Goal: Navigation & Orientation: Find specific page/section

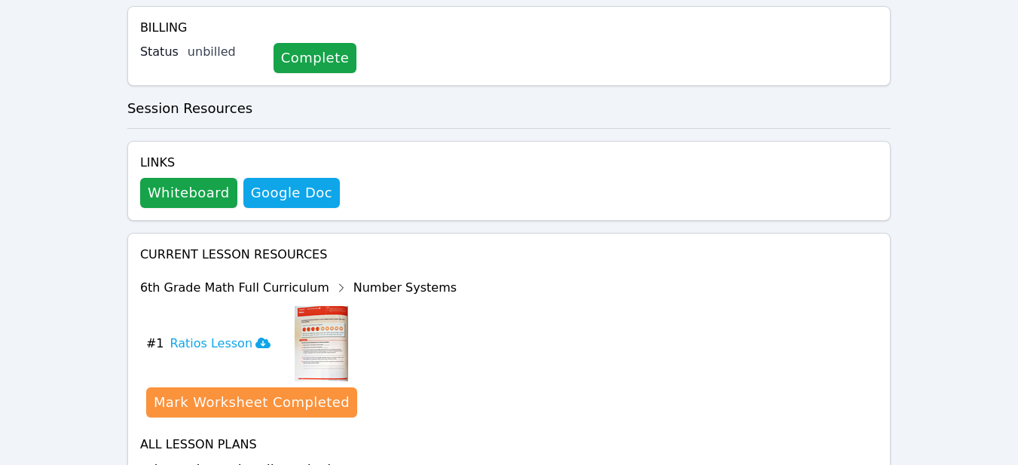
scroll to position [602, 0]
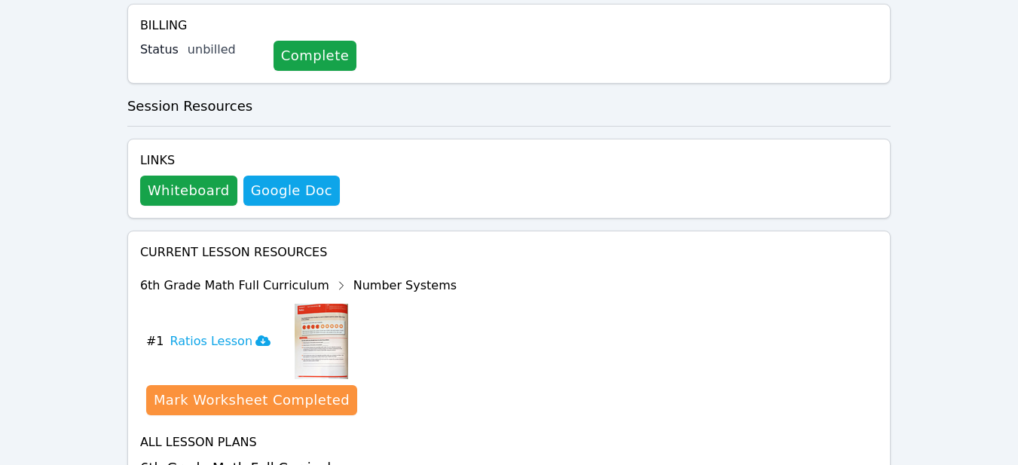
click at [448, 464] on icon at bounding box center [453, 468] width 10 height 5
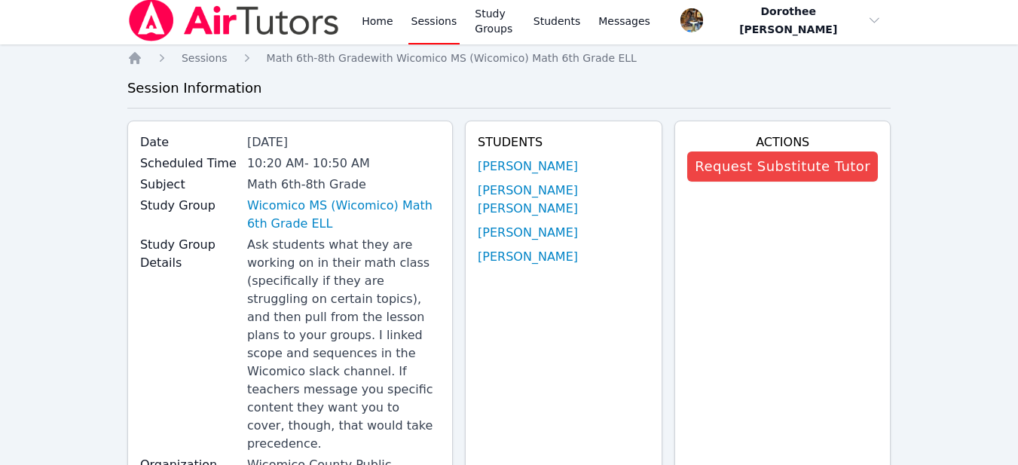
scroll to position [0, 0]
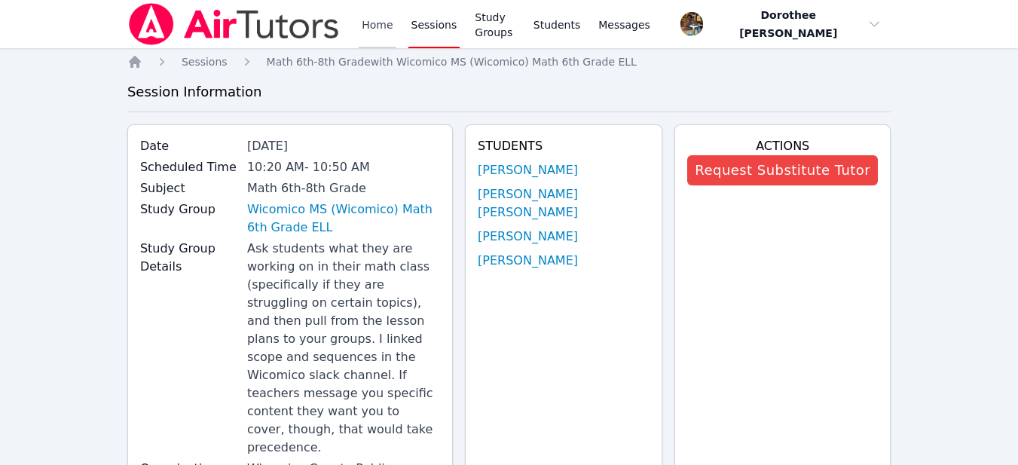
click at [374, 23] on link "Home" at bounding box center [377, 24] width 37 height 48
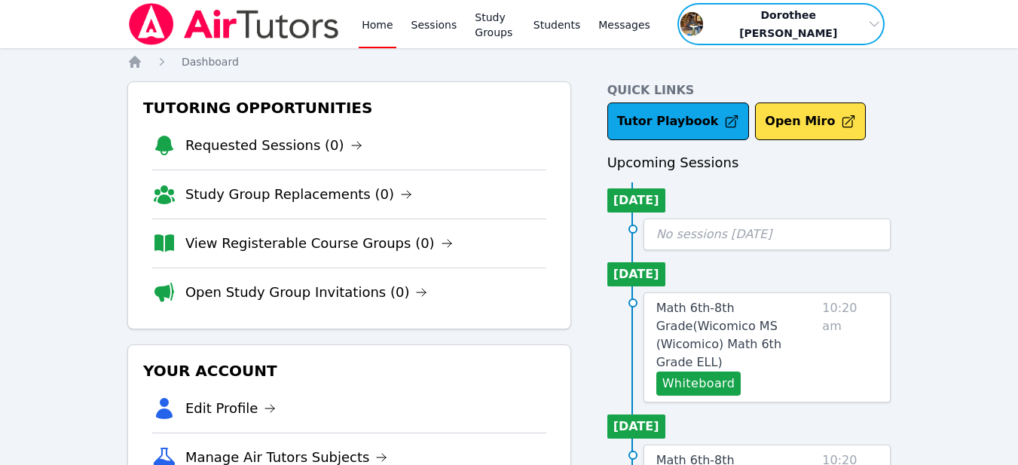
click at [711, 27] on span "button" at bounding box center [781, 24] width 210 height 45
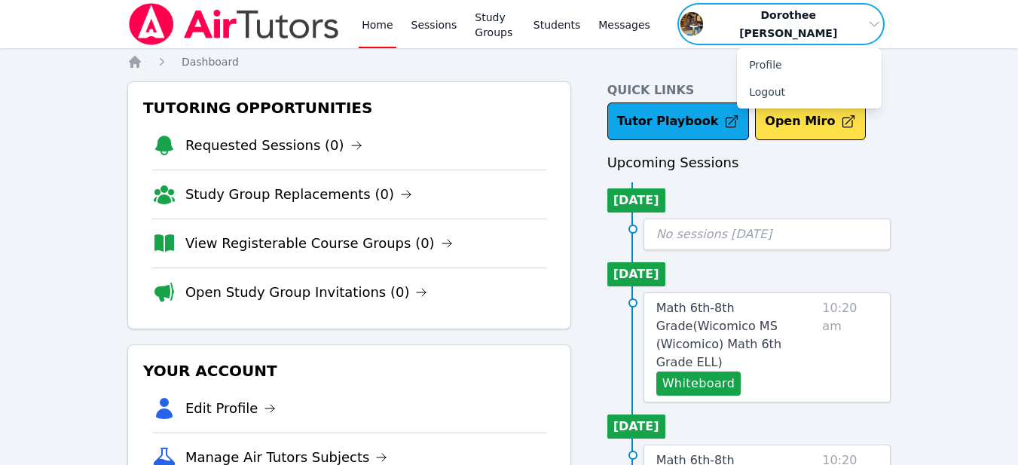
click at [711, 27] on span "button" at bounding box center [781, 24] width 210 height 45
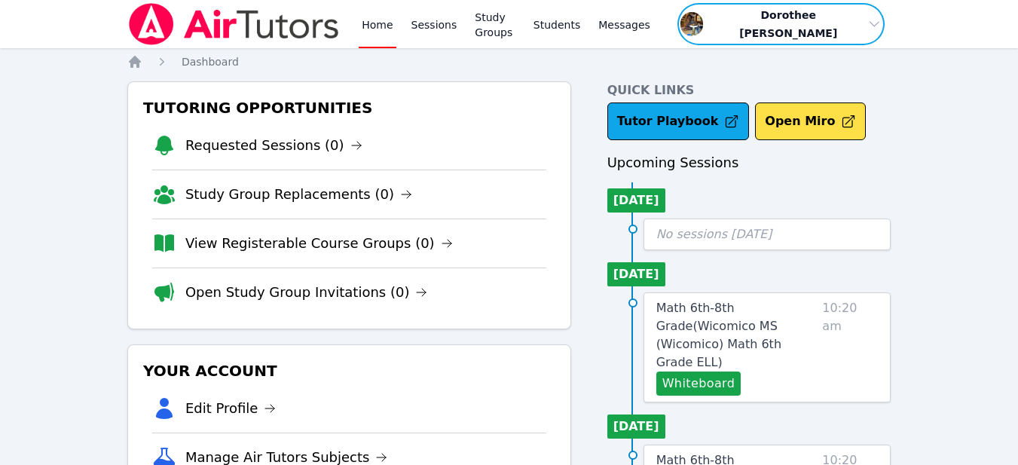
click at [717, 25] on span "button" at bounding box center [781, 24] width 210 height 45
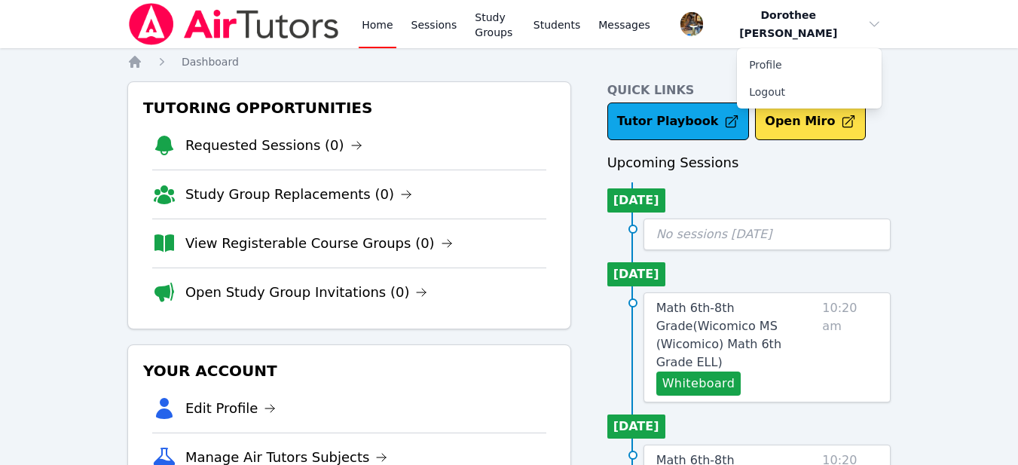
drag, startPoint x: 761, startPoint y: 57, endPoint x: 696, endPoint y: 67, distance: 65.5
click at [696, 67] on nav "Home Dashboard" at bounding box center [508, 61] width 763 height 15
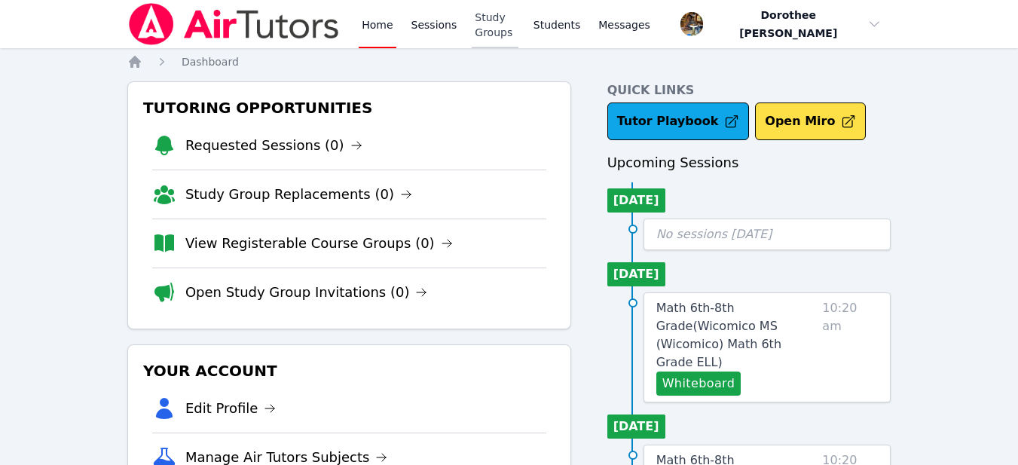
click at [492, 24] on link "Study Groups" at bounding box center [495, 24] width 47 height 48
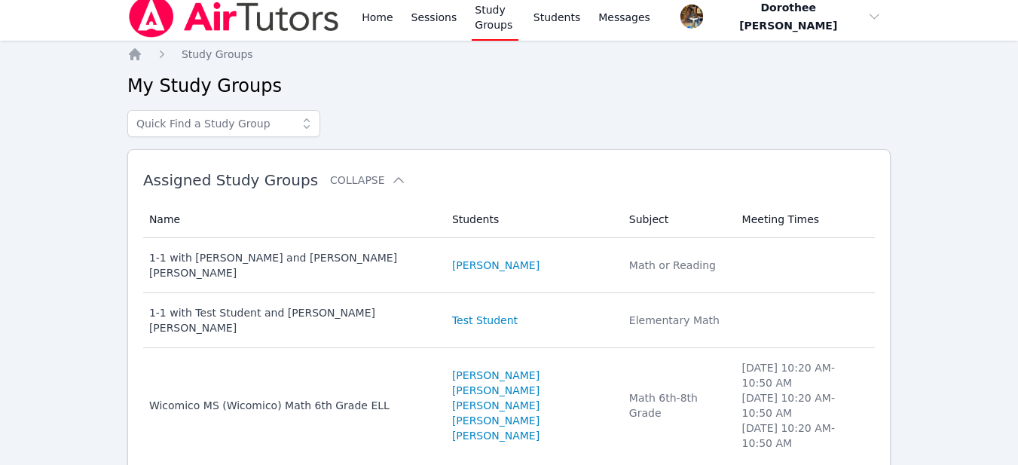
scroll to position [9, 0]
click at [427, 14] on link "Sessions" at bounding box center [434, 15] width 52 height 48
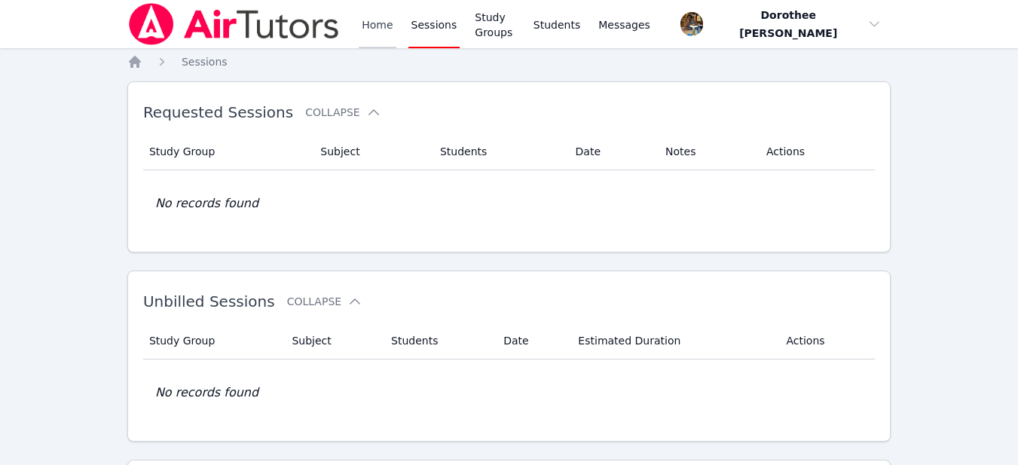
click at [372, 29] on link "Home" at bounding box center [377, 24] width 37 height 48
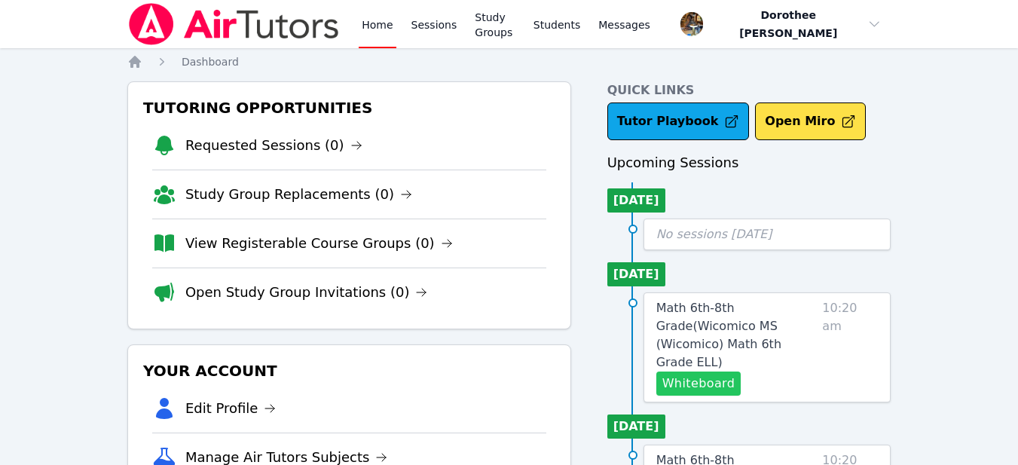
click at [674, 372] on button "Whiteboard" at bounding box center [698, 384] width 85 height 24
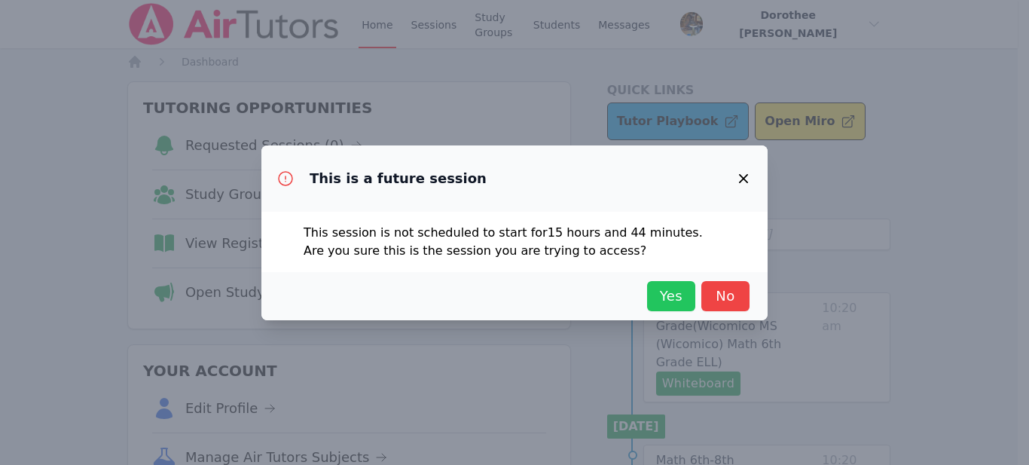
click at [659, 303] on span "Yes" at bounding box center [671, 296] width 33 height 21
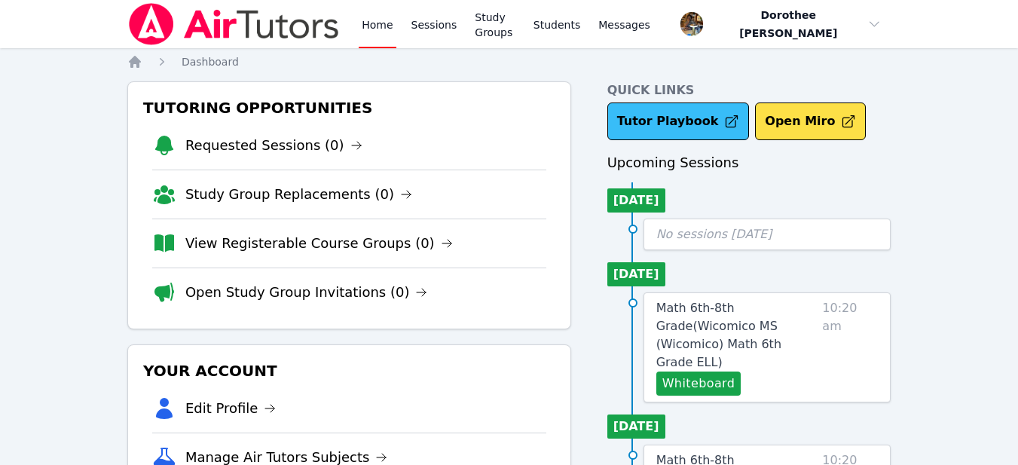
click at [646, 118] on link "Tutor Playbook" at bounding box center [678, 121] width 142 height 38
